Goal: Task Accomplishment & Management: Manage account settings

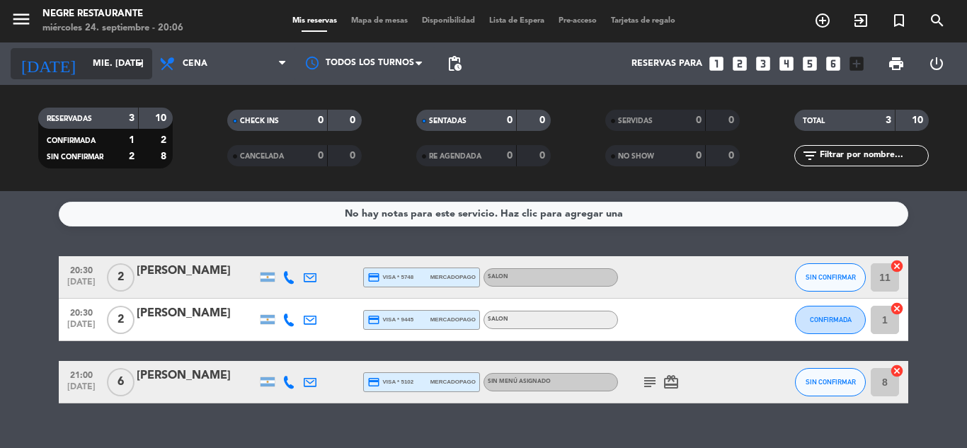
click at [97, 67] on input "mié. [DATE]" at bounding box center [146, 64] width 120 height 24
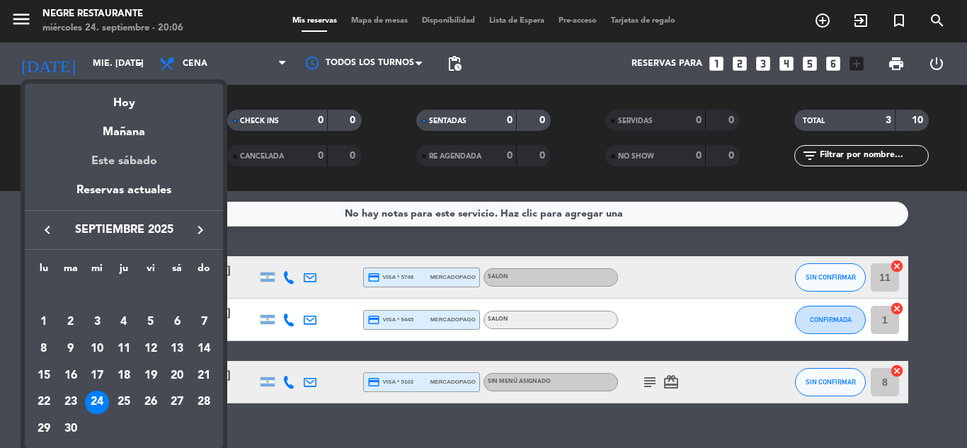
click at [136, 159] on div "Este sábado" at bounding box center [124, 162] width 198 height 40
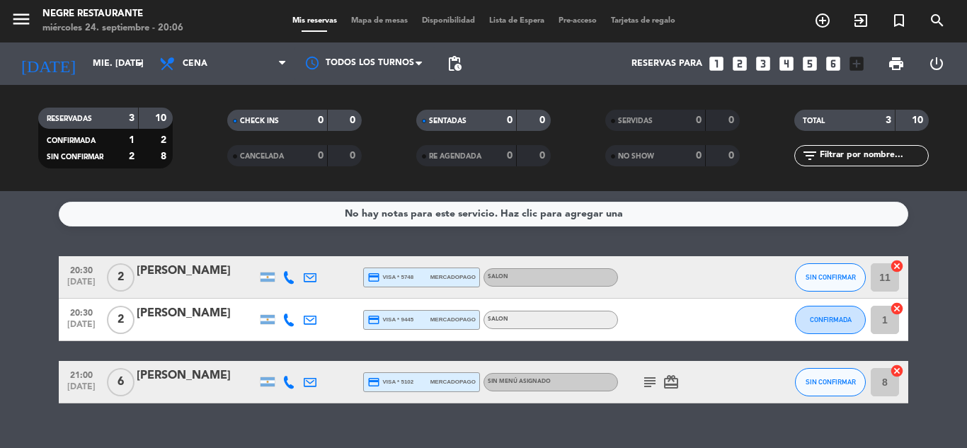
type input "sáb. [DATE]"
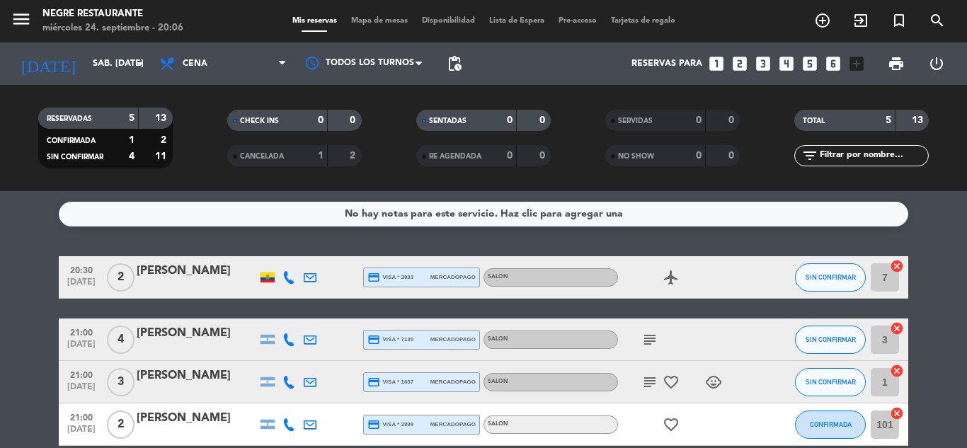
click at [854, 65] on icon "add_box" at bounding box center [857, 64] width 18 height 18
click at [839, 64] on icon "looks_6" at bounding box center [833, 64] width 18 height 18
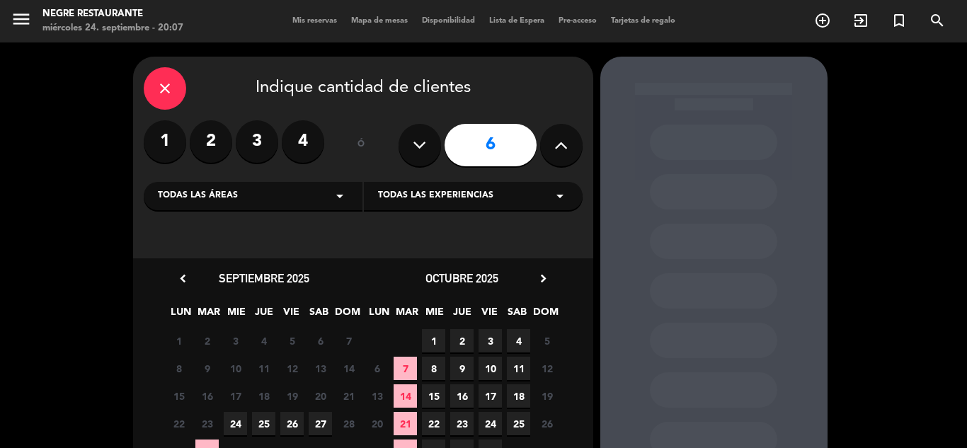
click at [566, 141] on icon at bounding box center [560, 145] width 13 height 21
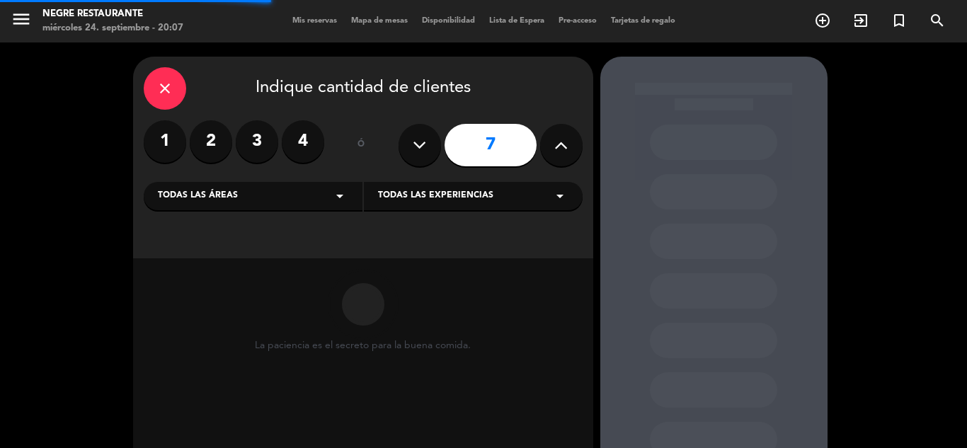
click at [566, 141] on icon at bounding box center [560, 145] width 13 height 21
type input "8"
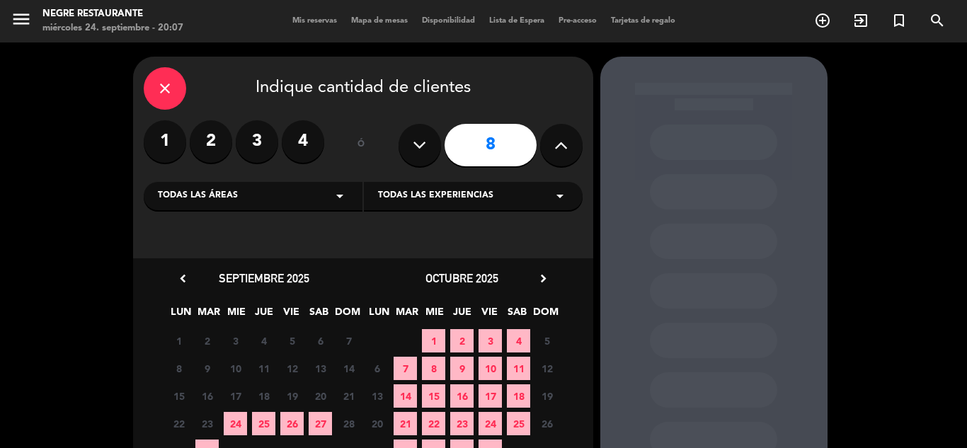
scroll to position [102, 0]
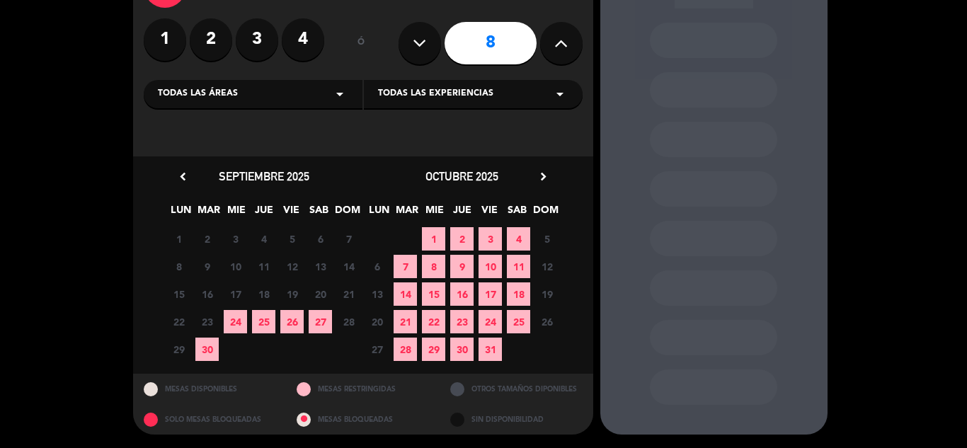
click at [320, 318] on span "27" at bounding box center [320, 321] width 23 height 23
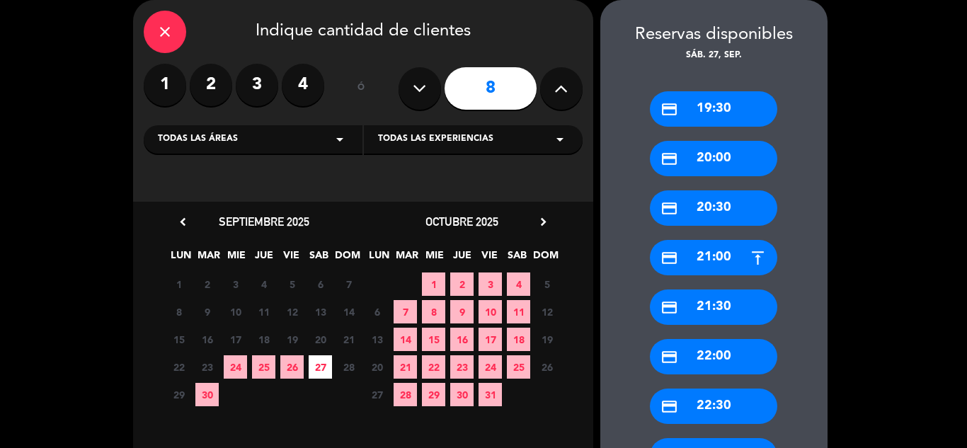
click at [758, 352] on div "credit_card 22:00" at bounding box center [713, 356] width 127 height 35
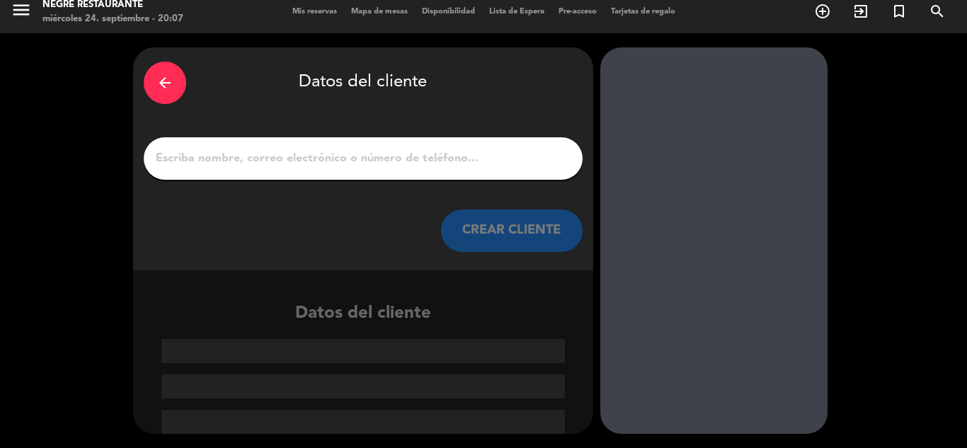
scroll to position [9, 0]
click at [217, 162] on input "1" at bounding box center [363, 159] width 418 height 20
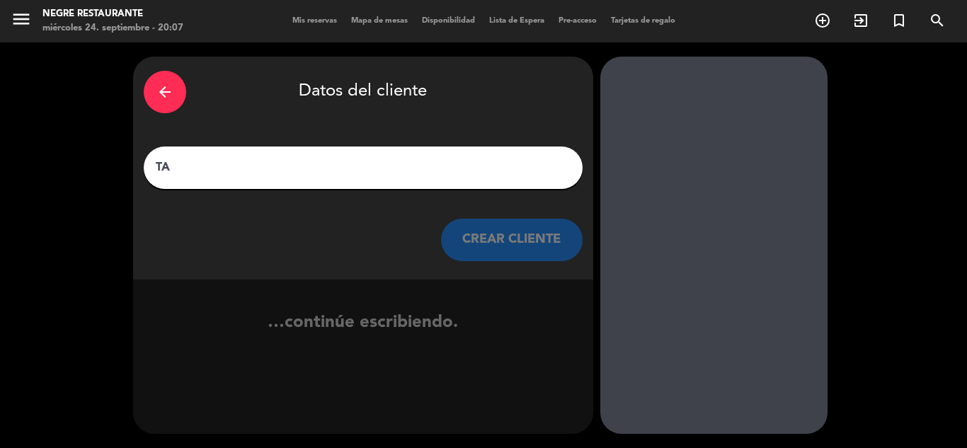
scroll to position [0, 0]
type input "T"
type input "r"
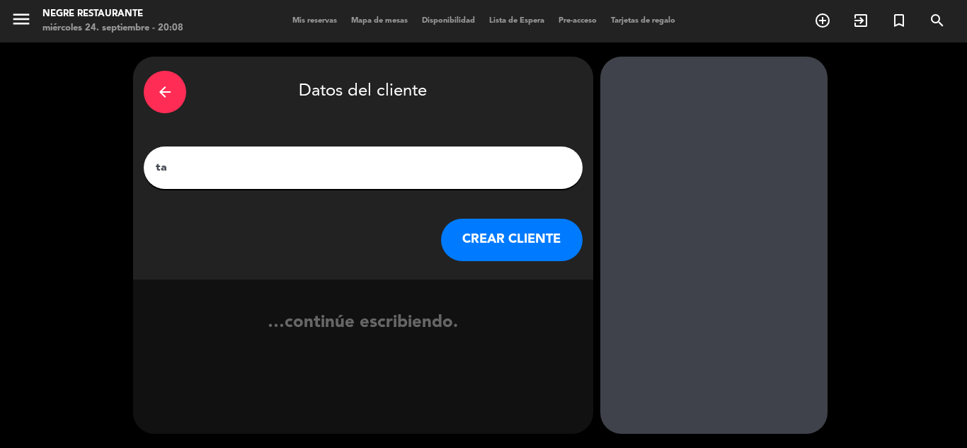
type input "t"
type input "[PERSON_NAME]"
click at [510, 239] on button "CREAR CLIENTE" at bounding box center [512, 240] width 142 height 42
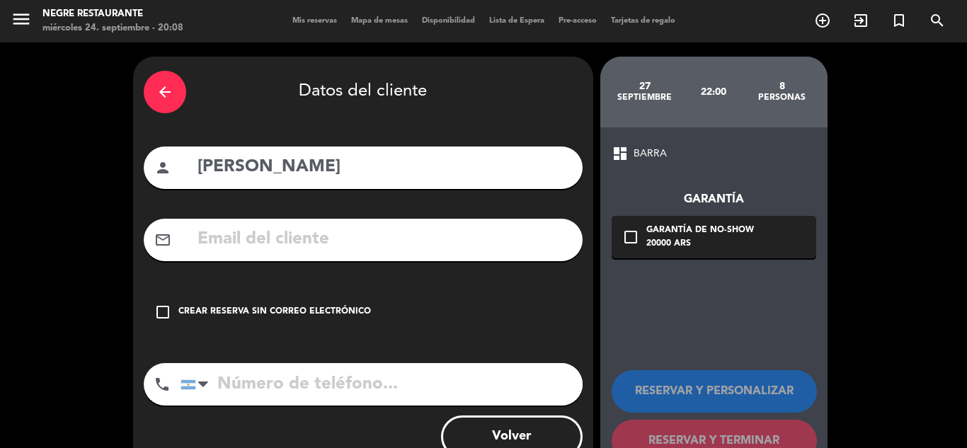
scroll to position [45, 0]
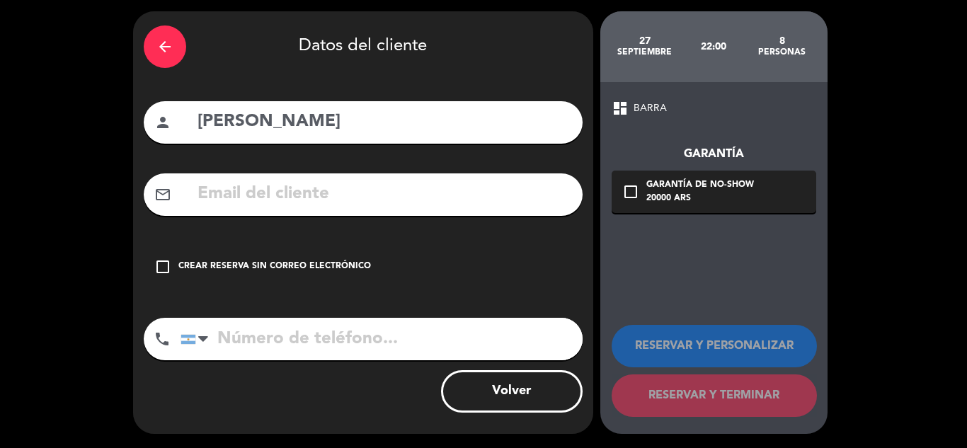
click at [269, 339] on input "tel" at bounding box center [382, 339] width 402 height 42
click at [726, 281] on div "dashboard BARRA Garantía check_box_outline_blank Garantía de no-show 20000 ARS …" at bounding box center [713, 258] width 227 height 352
click at [252, 178] on div "mail_outline" at bounding box center [363, 194] width 439 height 42
click at [265, 209] on input "text" at bounding box center [384, 194] width 376 height 29
click at [272, 261] on div "Crear reserva sin correo electrónico" at bounding box center [274, 267] width 193 height 14
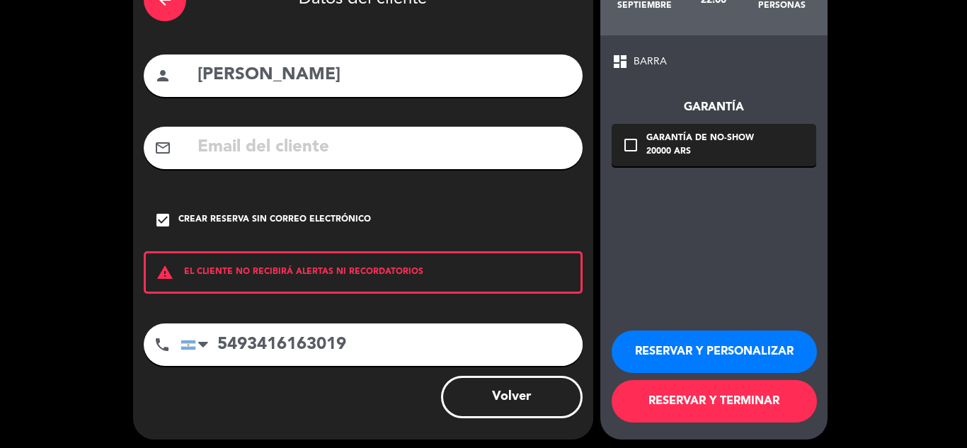
scroll to position [98, 0]
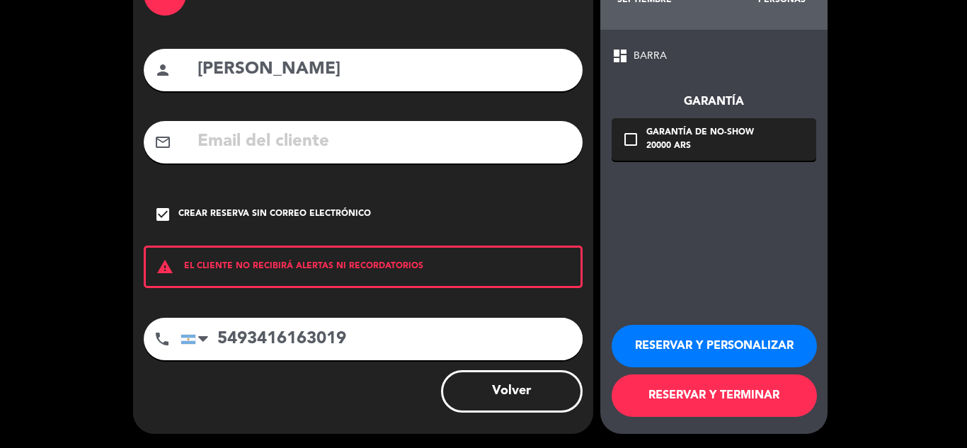
click at [223, 335] on input "5493416163019" at bounding box center [382, 339] width 402 height 42
click at [218, 338] on input "5493416163019" at bounding box center [382, 339] width 402 height 42
drag, startPoint x: 218, startPoint y: 338, endPoint x: 249, endPoint y: 343, distance: 31.0
click at [249, 343] on input "5493416163019" at bounding box center [382, 339] width 402 height 42
type input "3416163019"
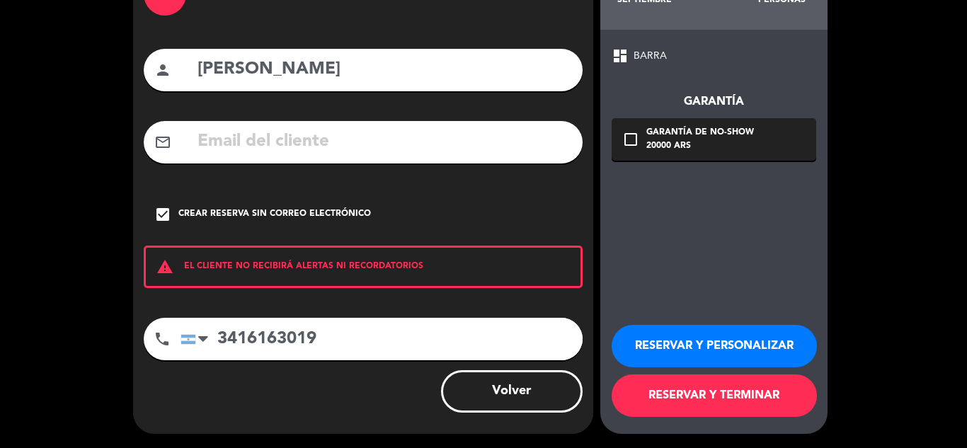
click at [738, 401] on button "RESERVAR Y TERMINAR" at bounding box center [714, 396] width 205 height 42
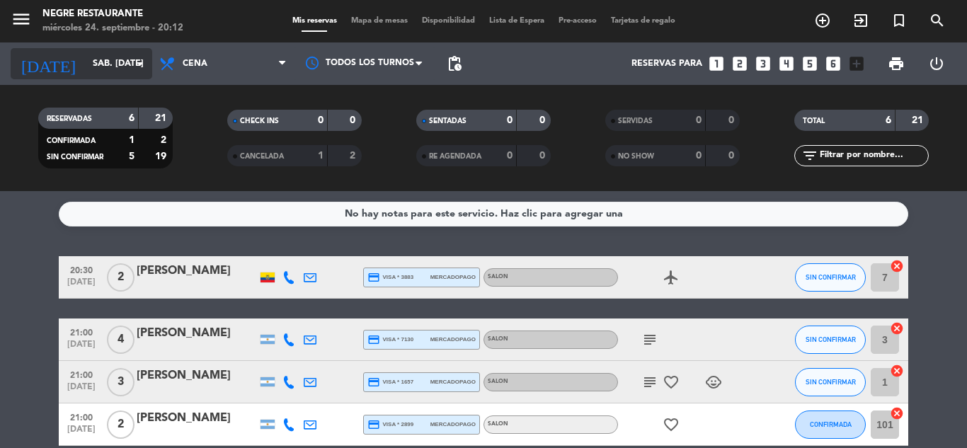
click at [112, 59] on input "sáb. [DATE]" at bounding box center [146, 64] width 120 height 24
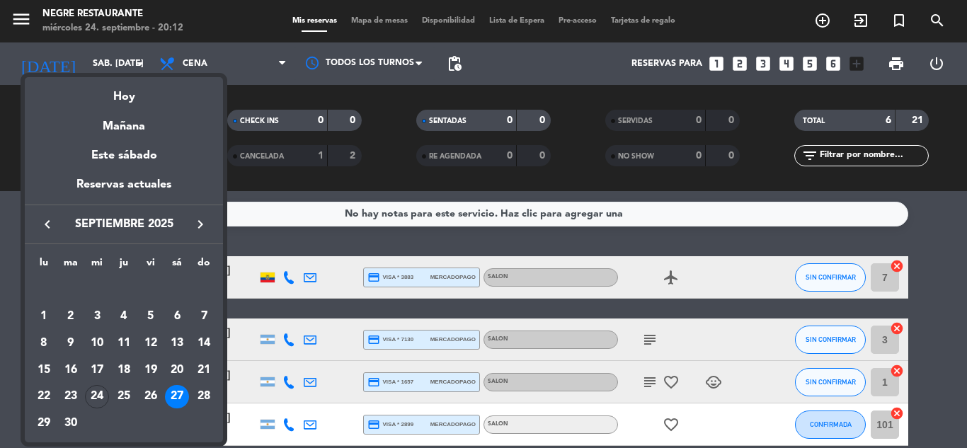
click at [49, 222] on icon "keyboard_arrow_left" at bounding box center [47, 224] width 17 height 17
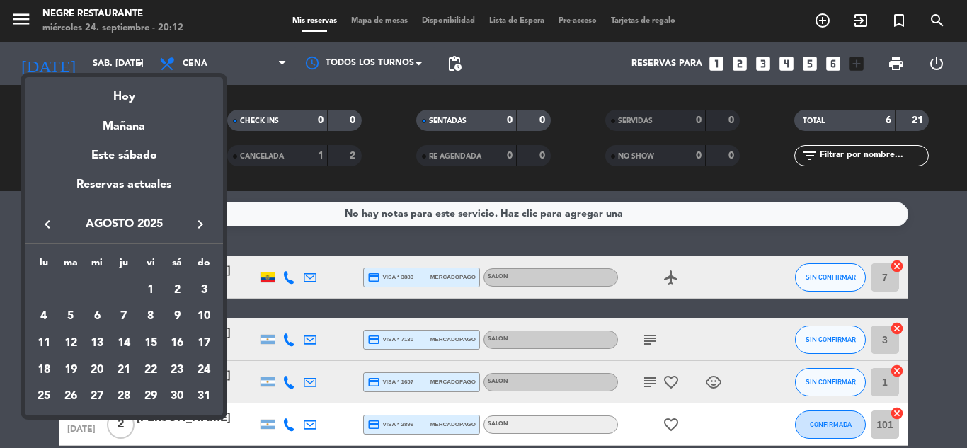
click at [49, 222] on icon "keyboard_arrow_left" at bounding box center [47, 224] width 17 height 17
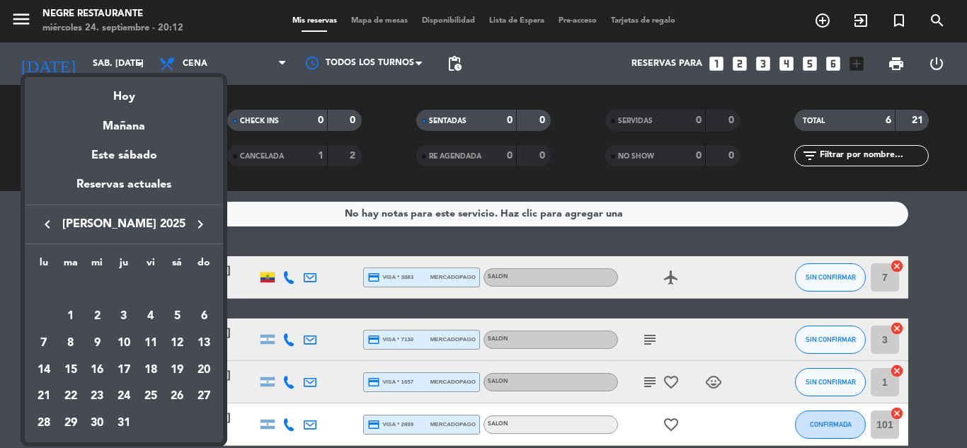
click at [207, 232] on icon "keyboard_arrow_right" at bounding box center [200, 224] width 17 height 17
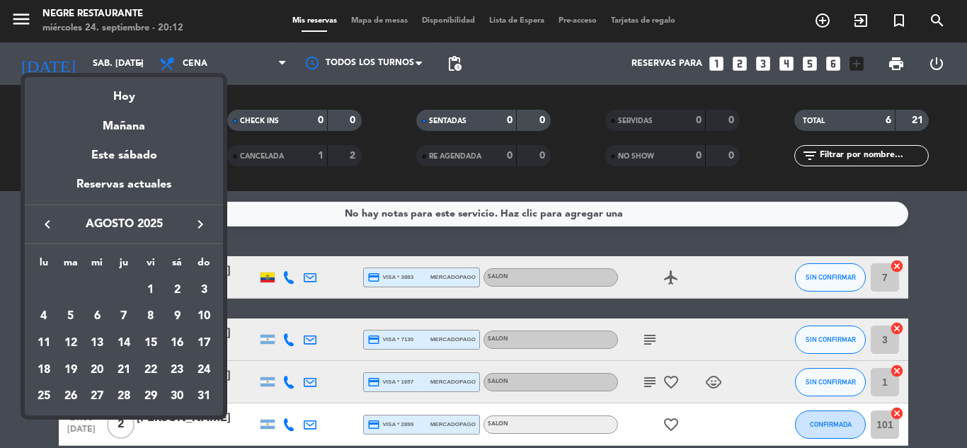
click at [207, 232] on icon "keyboard_arrow_right" at bounding box center [200, 224] width 17 height 17
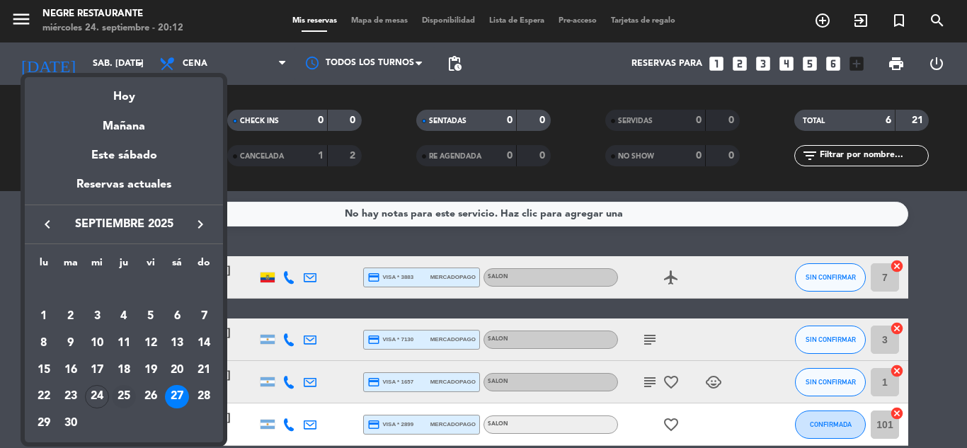
click at [125, 392] on div "25" at bounding box center [124, 397] width 24 height 24
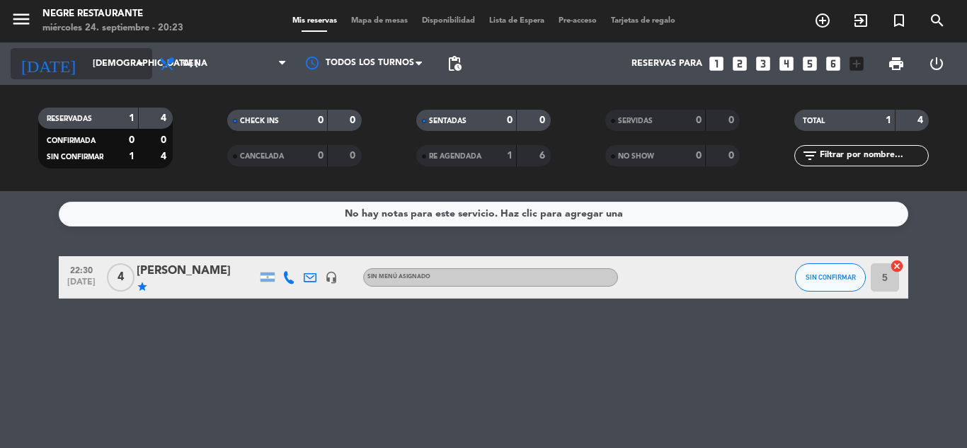
click at [115, 57] on input "[DEMOGRAPHIC_DATA] [DATE]" at bounding box center [146, 64] width 120 height 24
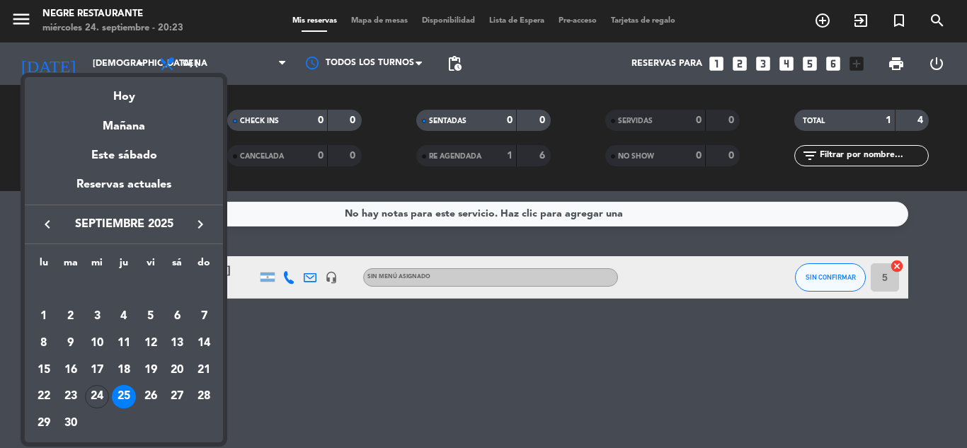
click at [189, 220] on button "keyboard_arrow_right" at bounding box center [200, 224] width 25 height 18
click at [154, 222] on span "octubre 2025" at bounding box center [123, 224] width 127 height 18
drag, startPoint x: 154, startPoint y: 222, endPoint x: 172, endPoint y: 221, distance: 17.7
click at [154, 222] on span "octubre 2025" at bounding box center [123, 224] width 127 height 18
click at [295, 227] on div at bounding box center [483, 224] width 967 height 448
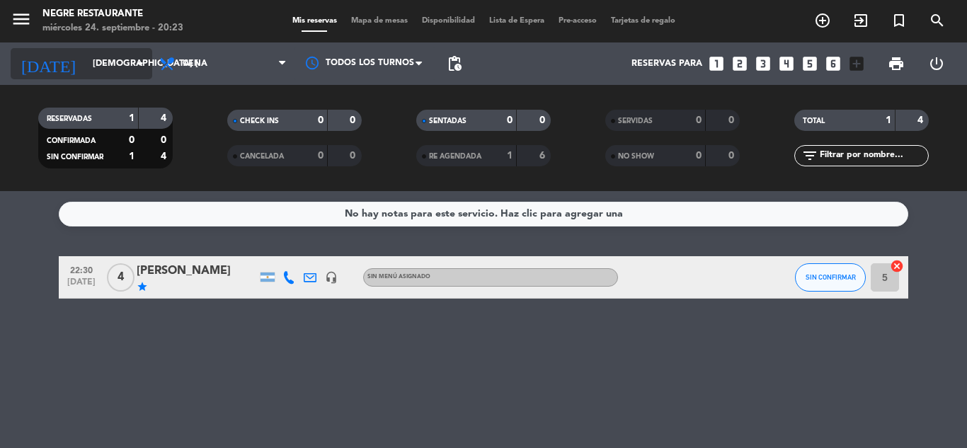
click at [102, 64] on input "[DEMOGRAPHIC_DATA] [DATE]" at bounding box center [146, 64] width 120 height 24
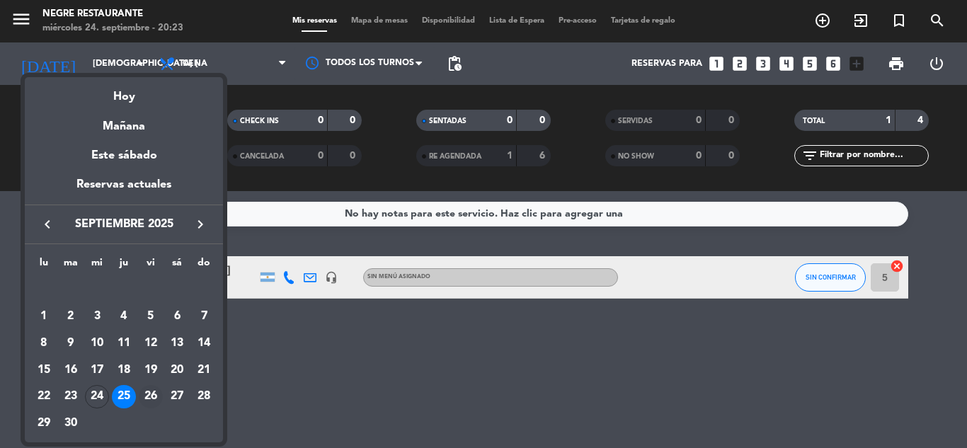
click at [150, 396] on div "26" at bounding box center [151, 397] width 24 height 24
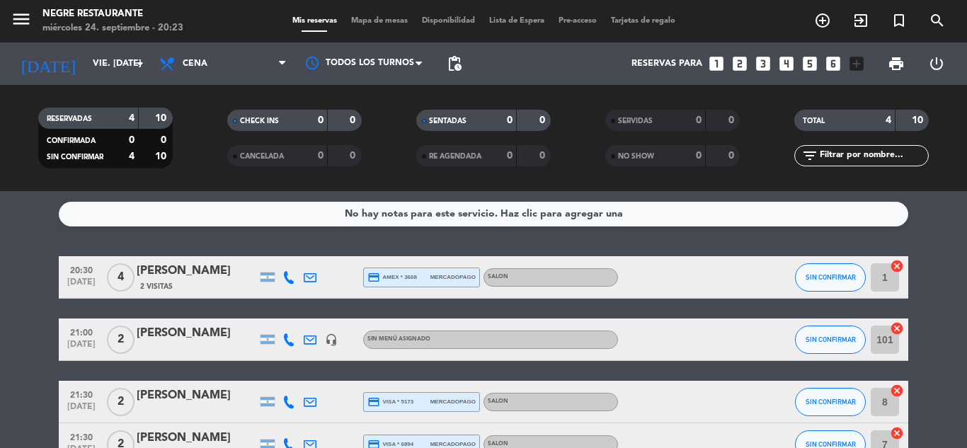
click at [106, 47] on div "[DATE] vie. [DATE] arrow_drop_down" at bounding box center [82, 63] width 142 height 42
click at [108, 62] on input "vie. [DATE]" at bounding box center [146, 64] width 120 height 24
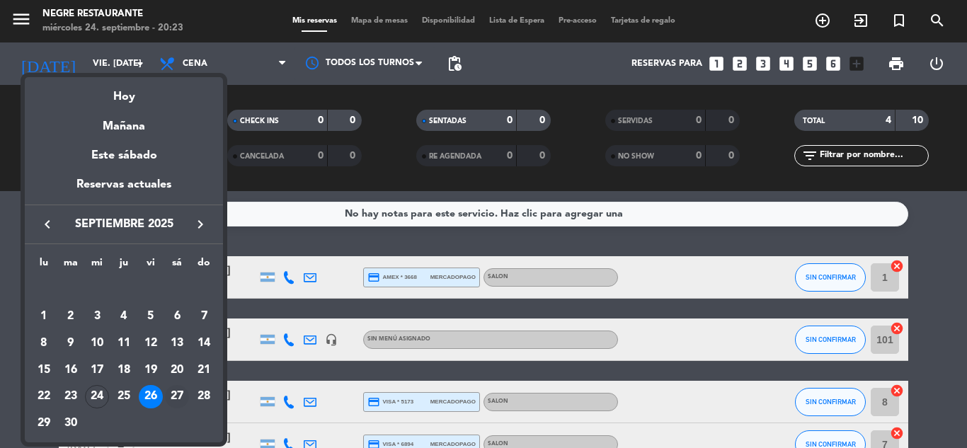
click at [176, 388] on div "27" at bounding box center [177, 397] width 24 height 24
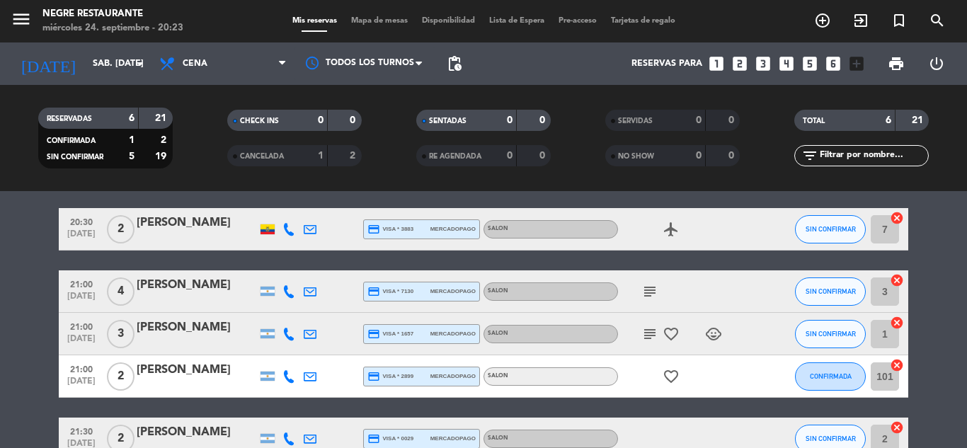
scroll to position [71, 0]
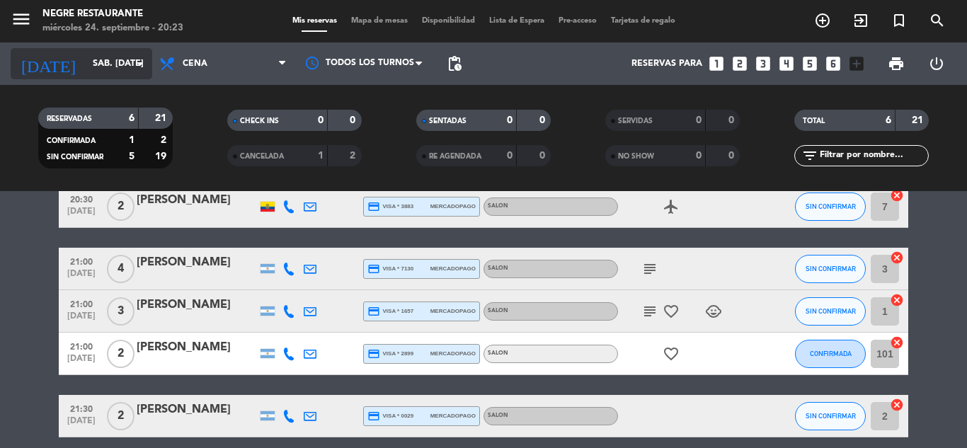
click at [86, 72] on input "sáb. [DATE]" at bounding box center [146, 64] width 120 height 24
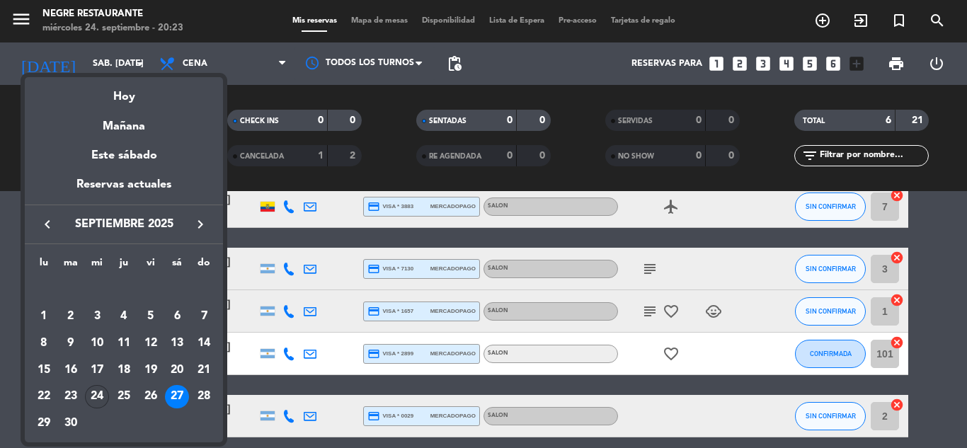
click at [108, 391] on div "24" at bounding box center [97, 397] width 24 height 24
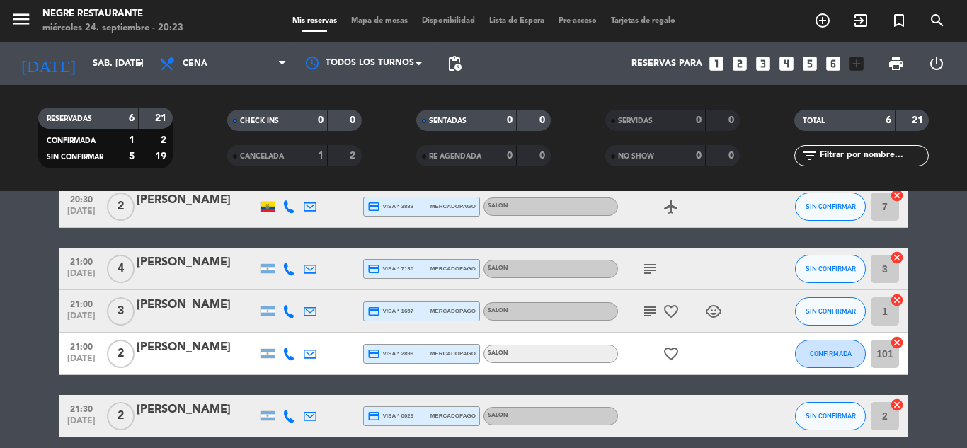
type input "mié. [DATE]"
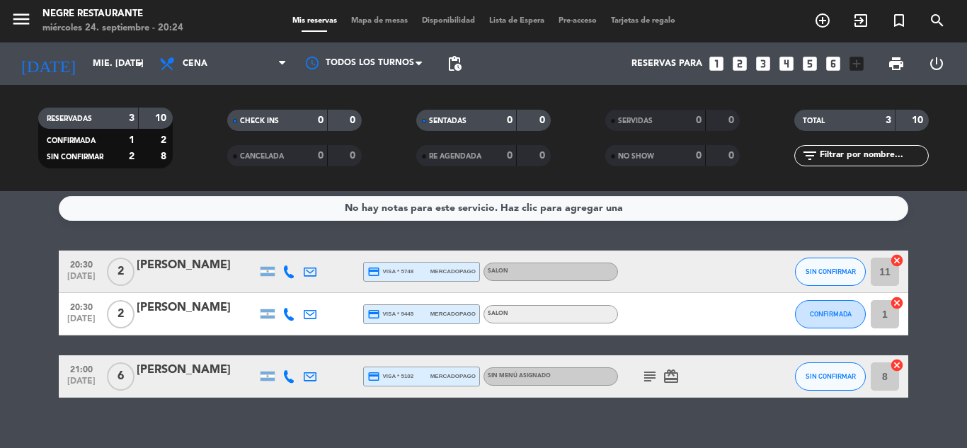
scroll to position [0, 0]
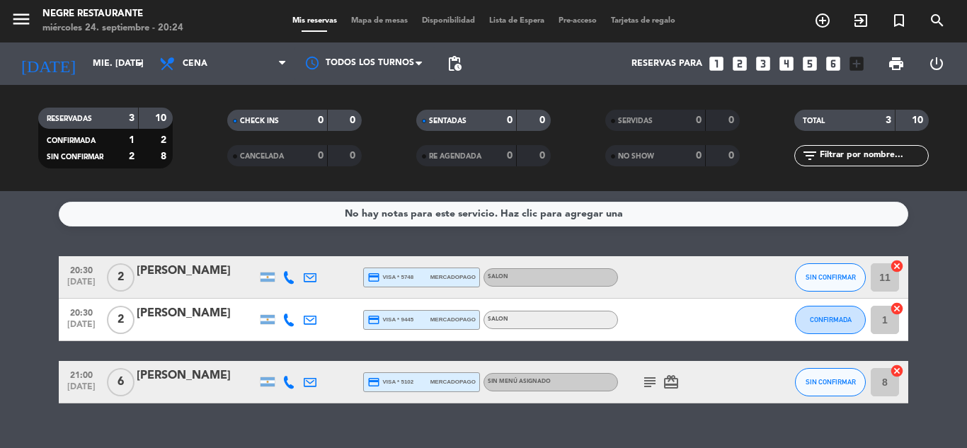
click at [42, 278] on bookings-row "20:30 [DATE] 2 [PERSON_NAME] credit_card visa * 5748 mercadopago SALON SIN CONF…" at bounding box center [483, 329] width 967 height 147
click at [899, 263] on icon "cancel" at bounding box center [897, 266] width 14 height 14
click at [883, 392] on input "8" at bounding box center [885, 382] width 28 height 28
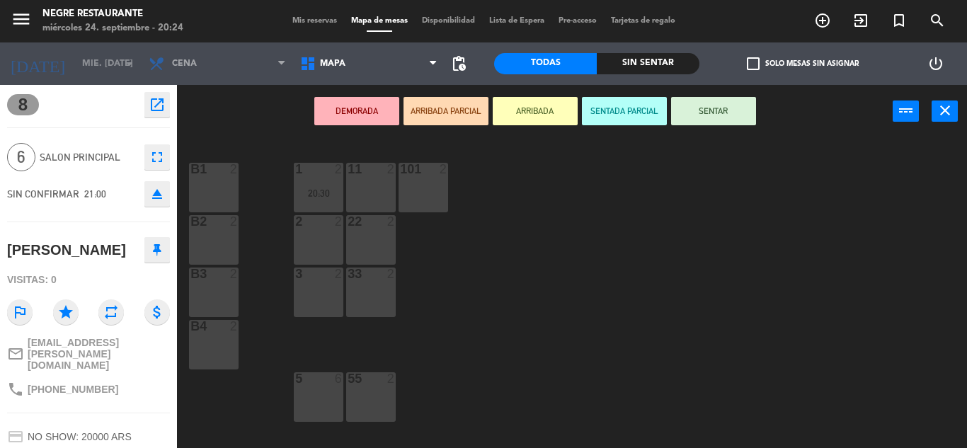
click at [33, 154] on span "6" at bounding box center [21, 157] width 28 height 28
click at [25, 104] on span "8" at bounding box center [23, 104] width 32 height 21
click at [158, 108] on icon "open_in_new" at bounding box center [157, 104] width 17 height 17
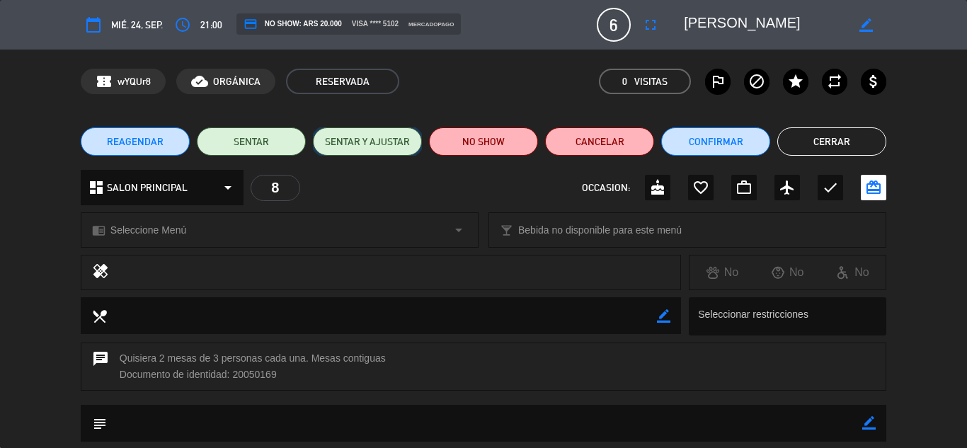
click at [355, 148] on button "SENTAR Y AJUSTAR" at bounding box center [367, 141] width 109 height 28
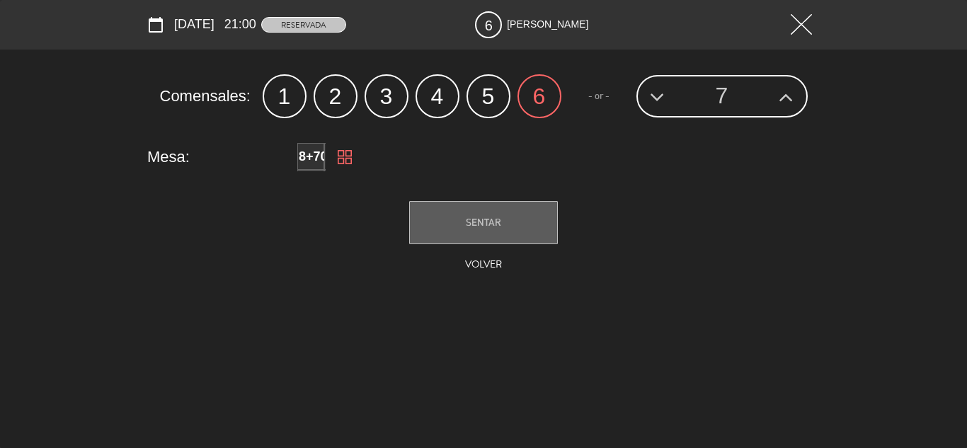
type input "[EMAIL_ADDRESS][DOMAIN_NAME]"
